Goal: Task Accomplishment & Management: Complete application form

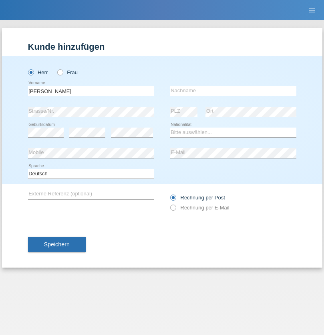
type input "[PERSON_NAME]"
click at [233, 91] on input "text" at bounding box center [233, 91] width 126 height 10
type input "[PERSON_NAME]"
select select "DE"
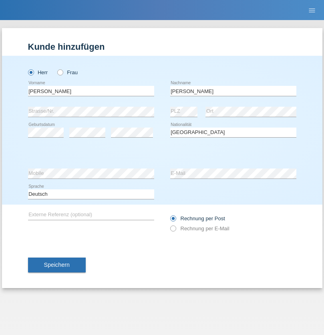
select select "C"
select select "03"
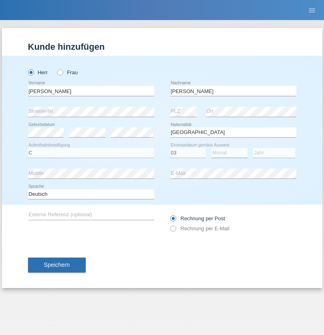
select select "04"
select select "2021"
select select "en"
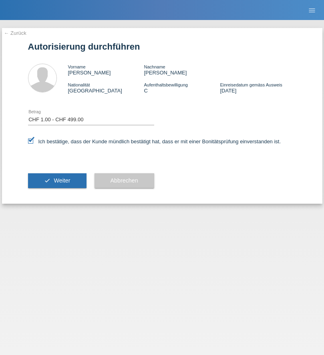
select select "1"
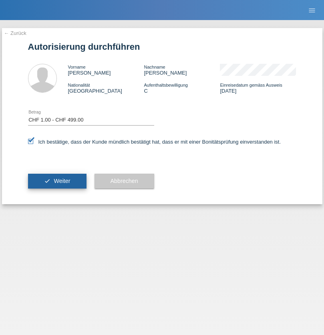
click at [57, 181] on span "Weiter" at bounding box center [62, 180] width 16 height 6
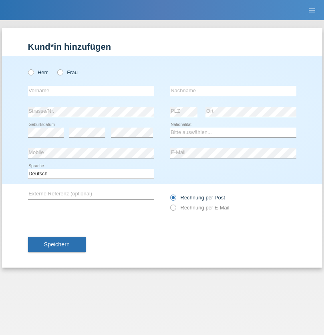
radio input "true"
click at [91, 91] on input "text" at bounding box center [91, 91] width 126 height 10
type input "Antonyo lee"
click at [233, 91] on input "text" at bounding box center [233, 91] width 126 height 10
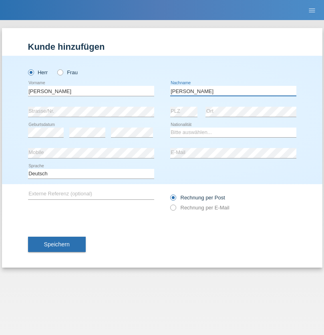
type input "[PERSON_NAME]"
select select "DE"
select select "C"
select select "04"
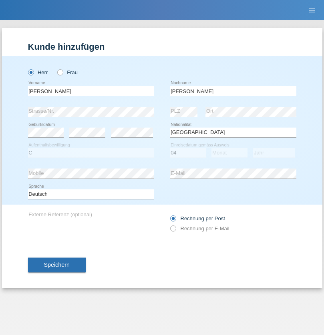
select select "03"
select select "2021"
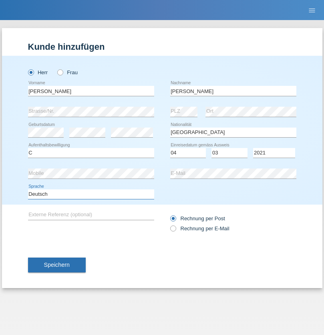
select select "en"
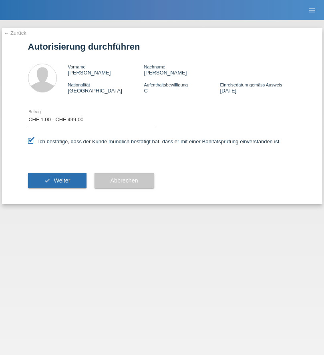
select select "1"
click at [57, 181] on span "Weiter" at bounding box center [62, 180] width 16 height 6
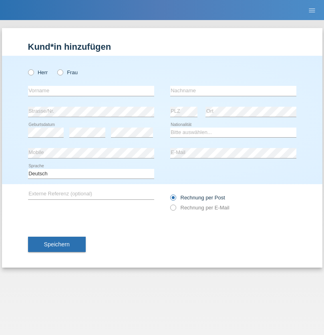
radio input "true"
click at [91, 91] on input "text" at bounding box center [91, 91] width 126 height 10
type input "Tom"
click at [233, 91] on input "text" at bounding box center [233, 91] width 126 height 10
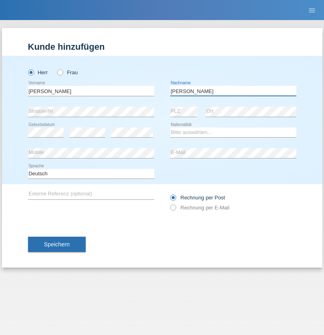
type input "[PERSON_NAME]"
select select "DE"
select select "C"
select select "26"
select select "12"
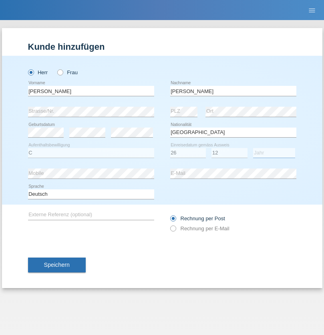
select select "2021"
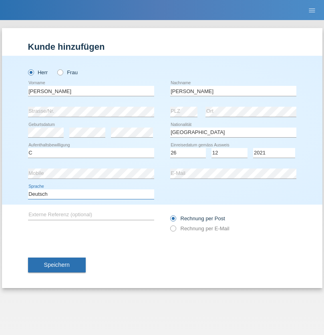
select select "en"
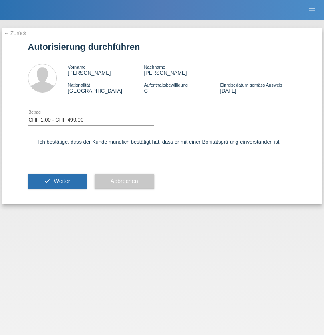
select select "1"
checkbox input "true"
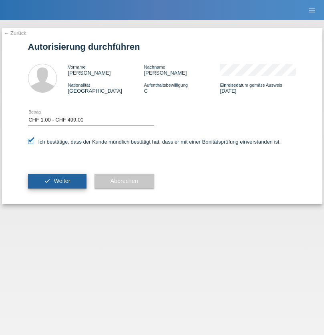
click at [57, 181] on span "Weiter" at bounding box center [62, 180] width 16 height 6
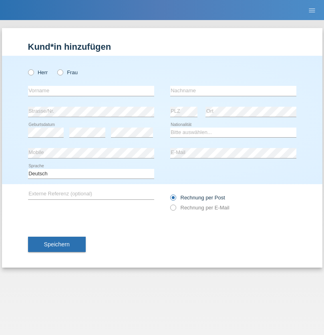
radio input "true"
click at [91, 91] on input "text" at bounding box center [91, 91] width 126 height 10
type input "Farkash"
click at [233, 91] on input "text" at bounding box center [233, 91] width 126 height 10
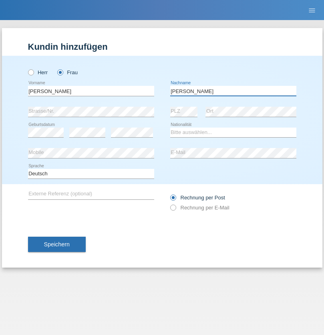
type input "Yolana"
select select "UA"
select select "C"
select select "09"
select select "12"
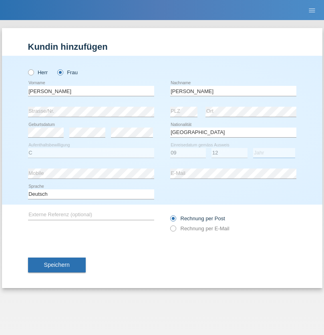
select select "2021"
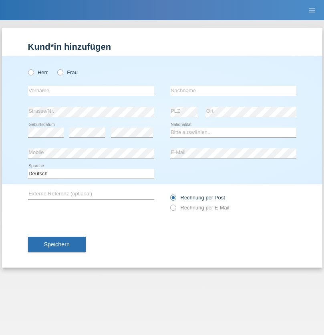
radio input "true"
click at [91, 91] on input "text" at bounding box center [91, 91] width 126 height 10
type input "K"
click at [233, 91] on input "text" at bounding box center [233, 91] width 126 height 10
type input "Keel"
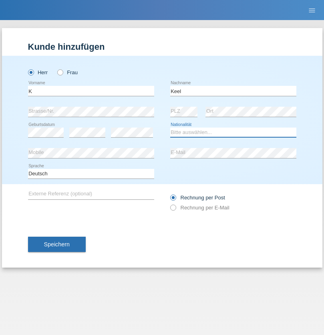
select select "CH"
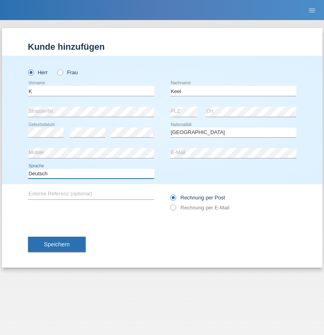
select select "en"
